Goal: Task Accomplishment & Management: Manage account settings

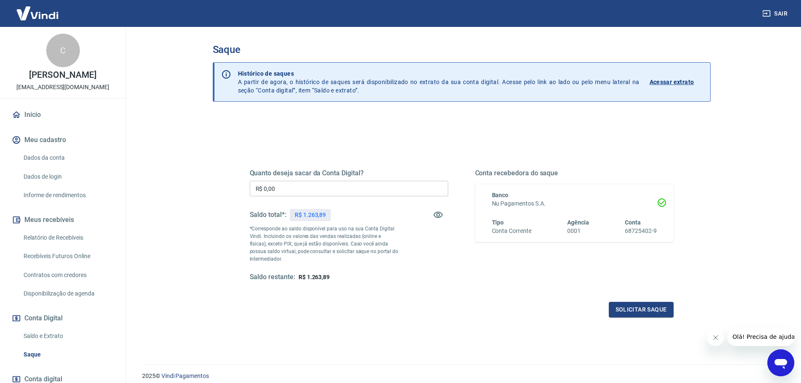
click at [358, 186] on input "R$ 0,00" at bounding box center [349, 189] width 199 height 16
type input "R$ 60,00"
click at [643, 311] on button "Solicitar saque" at bounding box center [641, 310] width 65 height 16
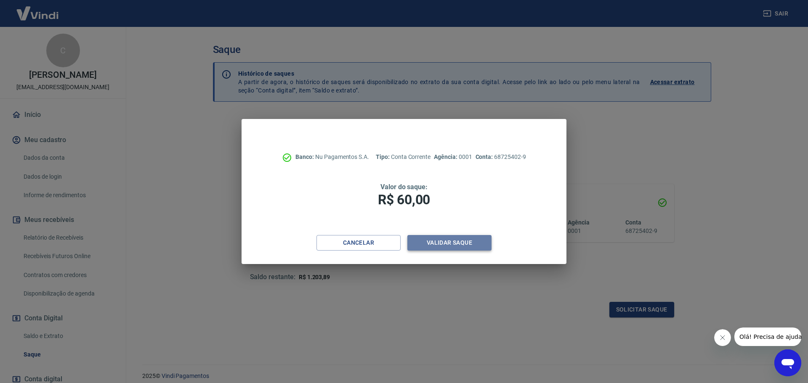
click at [451, 245] on button "Validar saque" at bounding box center [449, 243] width 84 height 16
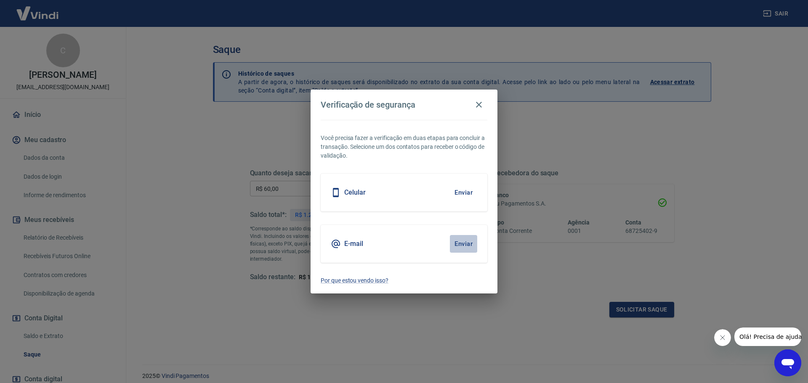
click at [450, 245] on button "Enviar" at bounding box center [463, 244] width 27 height 18
click at [461, 247] on button "Enviar" at bounding box center [463, 244] width 27 height 18
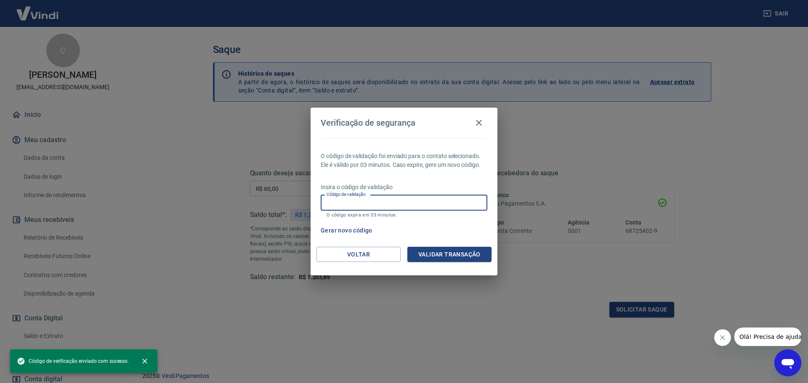
click at [407, 208] on input "Código de validação" at bounding box center [404, 203] width 167 height 16
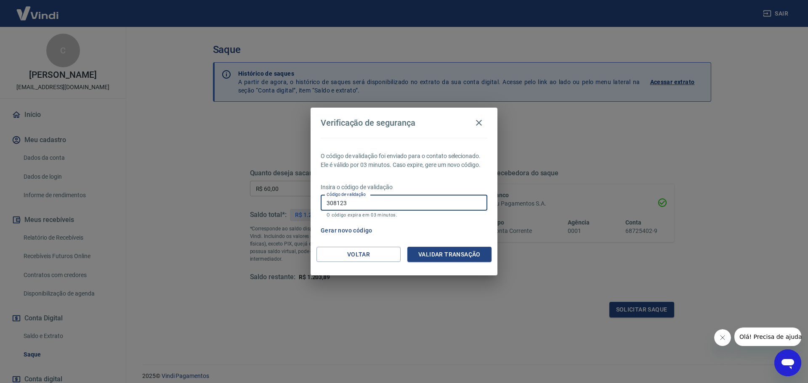
type input "308123"
click at [438, 257] on button "Validar transação" at bounding box center [449, 255] width 84 height 16
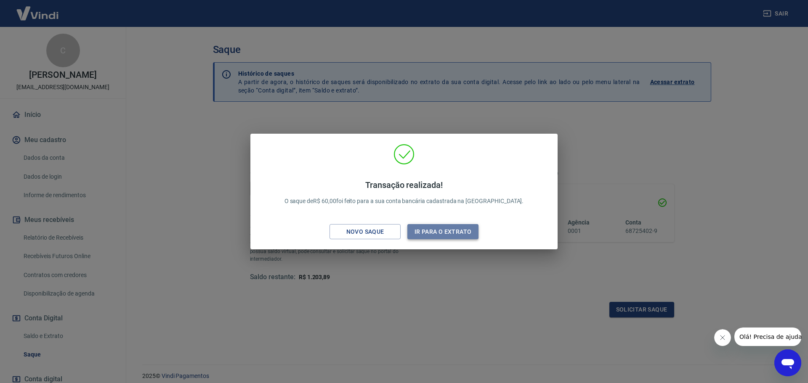
click at [455, 233] on button "Ir para o extrato" at bounding box center [442, 232] width 71 height 16
